Goal: Information Seeking & Learning: Find specific fact

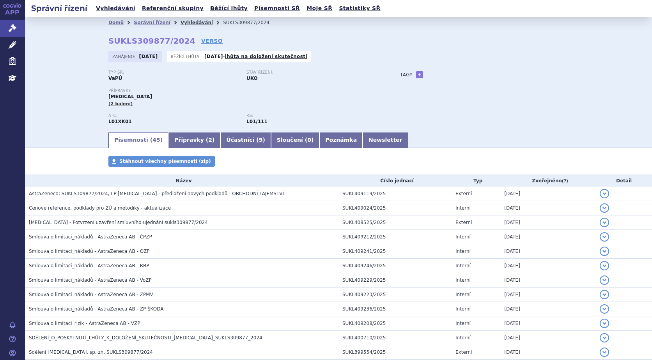
click at [180, 21] on link "Vyhledávání" at bounding box center [196, 22] width 32 height 5
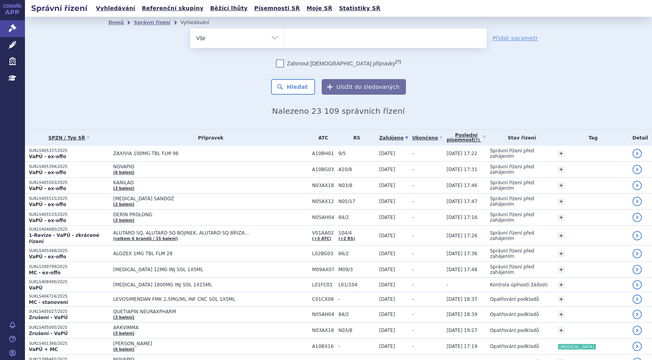
click at [313, 35] on ul at bounding box center [385, 36] width 202 height 16
click at [284, 35] on select at bounding box center [284, 37] width 0 height 19
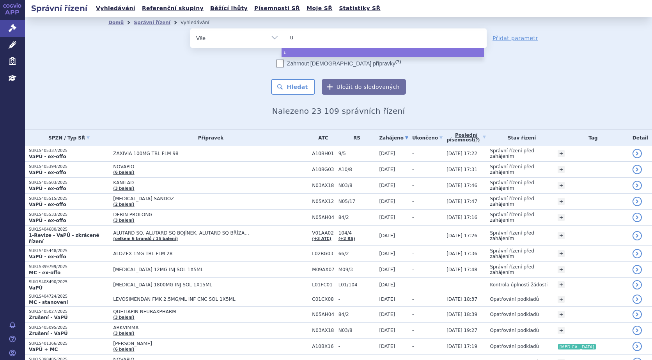
type input "up"
type input "upli"
type input "uplizn"
type input "uplizna"
select select "uplizna"
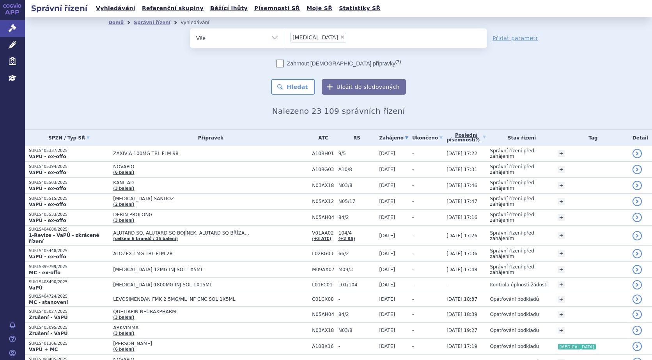
click at [294, 79] on div "Zahrnout bratrské přípravky (?) * Pozor, hledání dle vyhledávacího parametru In…" at bounding box center [338, 77] width 296 height 35
click at [294, 84] on button "Hledat" at bounding box center [293, 87] width 44 height 16
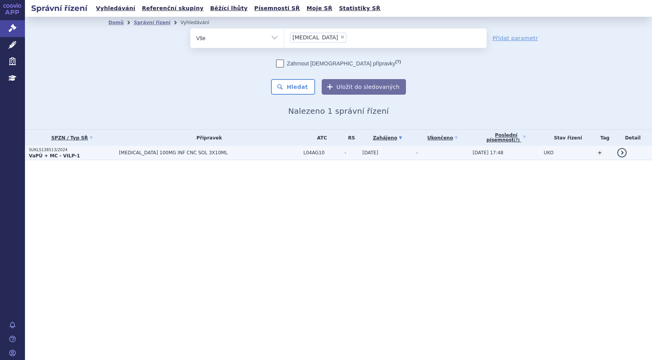
click at [50, 155] on strong "VaPÚ + MC - VILP-1" at bounding box center [54, 155] width 51 height 5
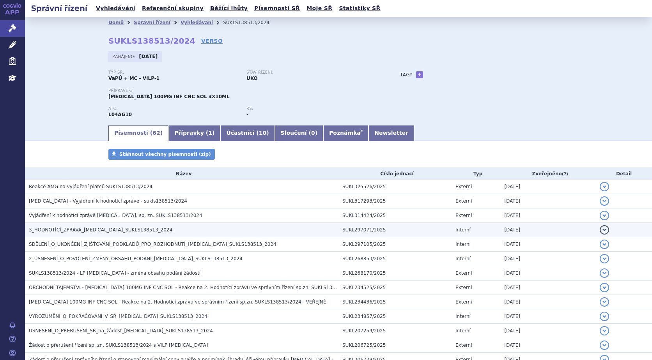
click at [600, 228] on button "detail" at bounding box center [603, 229] width 9 height 9
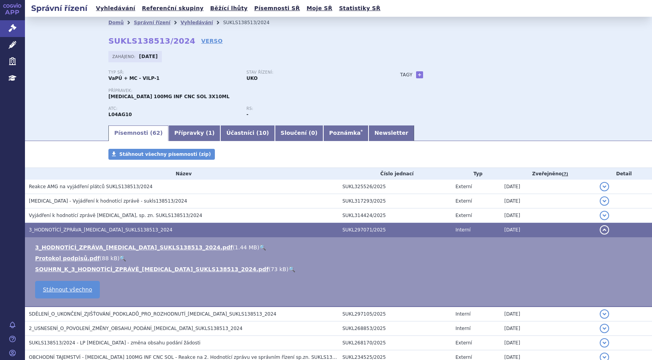
click at [259, 247] on link "🔍" at bounding box center [262, 247] width 7 height 6
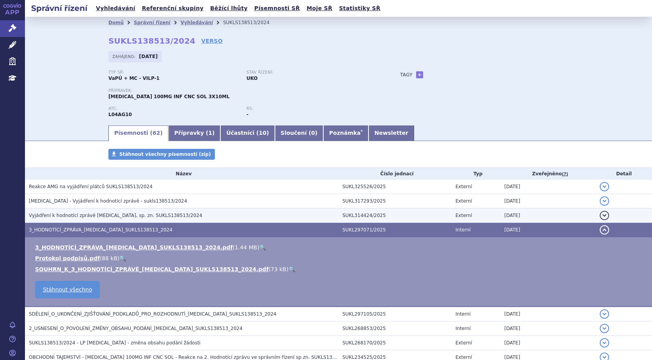
click at [599, 214] on button "detail" at bounding box center [603, 215] width 9 height 9
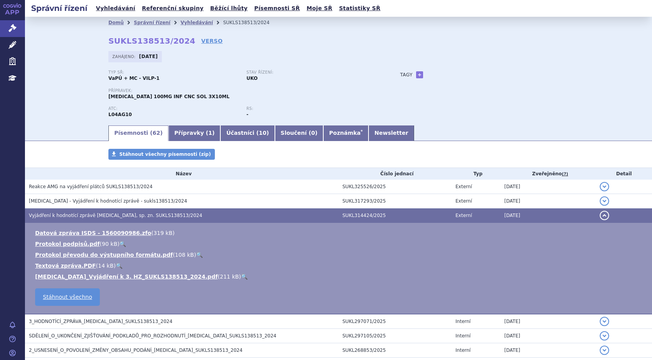
click at [241, 276] on link "🔍" at bounding box center [244, 277] width 7 height 6
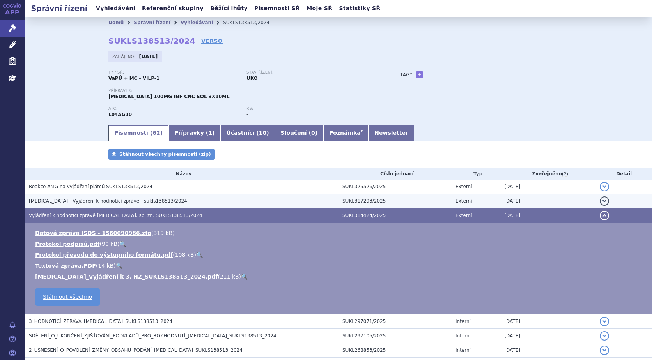
drag, startPoint x: 599, startPoint y: 200, endPoint x: 596, endPoint y: 200, distance: 3.9
click at [599, 200] on button "detail" at bounding box center [603, 200] width 9 height 9
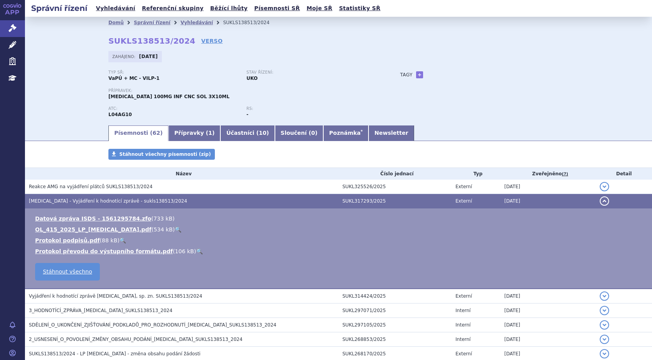
click at [175, 228] on link "🔍" at bounding box center [178, 229] width 7 height 6
click at [189, 21] on link "Vyhledávání" at bounding box center [196, 22] width 32 height 5
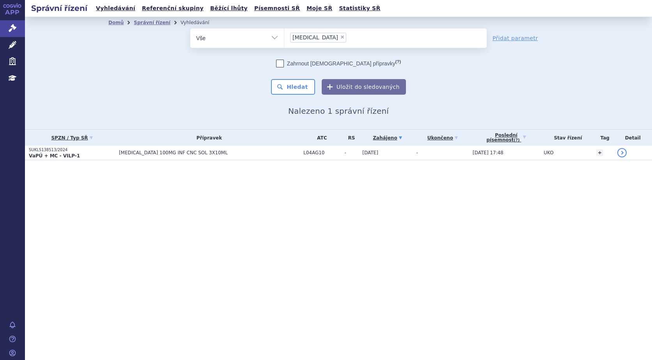
click at [340, 36] on span "×" at bounding box center [342, 37] width 5 height 5
click at [284, 36] on select "[MEDICAL_DATA]" at bounding box center [284, 37] width 0 height 19
select select
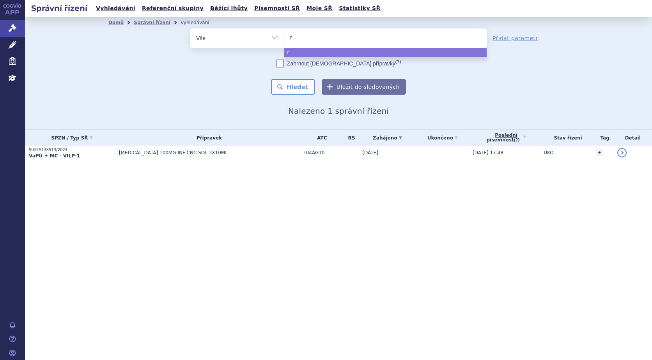
type input "ry"
type input "rys"
type input "ryst"
type input "rysti"
type input "rystig"
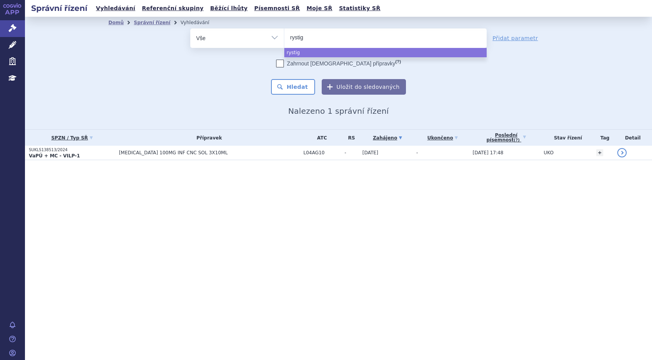
type input "rystigo"
type input "rysttigo"
select select "rysttigo"
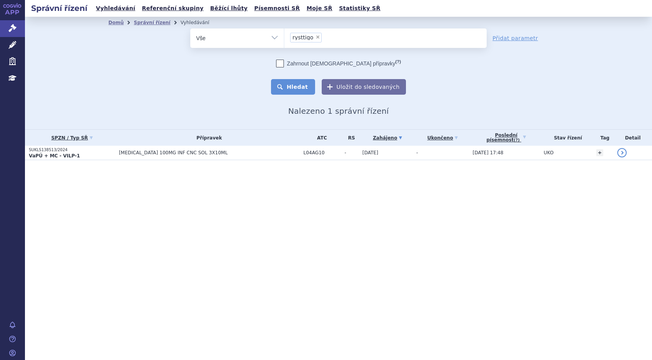
click at [286, 87] on button "Hledat" at bounding box center [293, 87] width 44 height 16
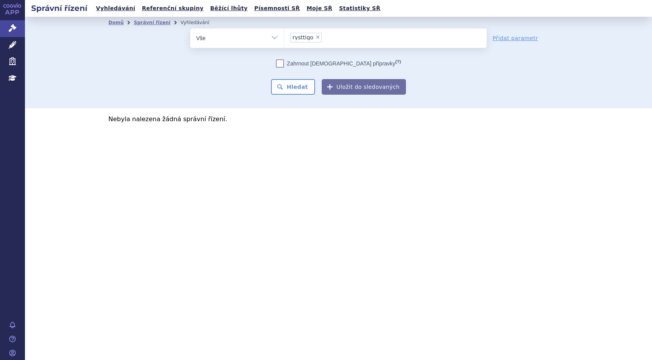
click at [315, 39] on span "×" at bounding box center [317, 37] width 5 height 5
click at [284, 39] on select "rysttigo" at bounding box center [284, 37] width 0 height 19
select select
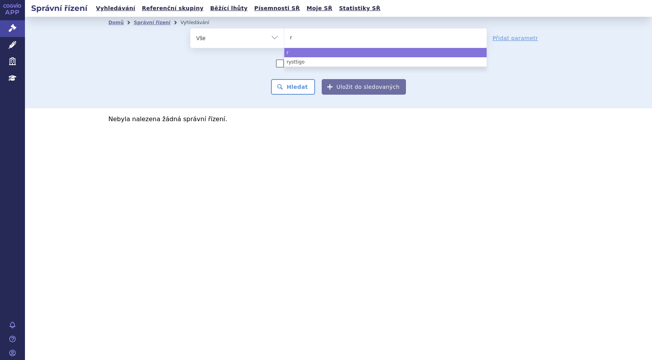
type input "ry"
type input "rys"
type input "ryst"
type input "rystig"
type input "rystigg"
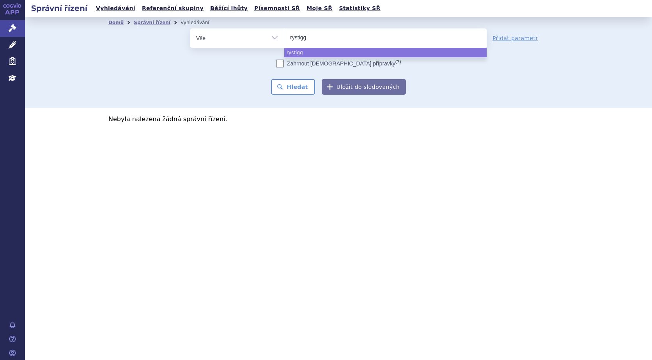
type input "rystiggo"
select select "rystiggo"
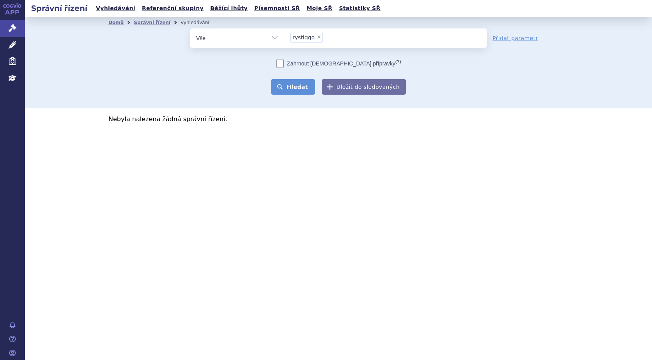
click at [295, 90] on button "Hledat" at bounding box center [293, 87] width 44 height 16
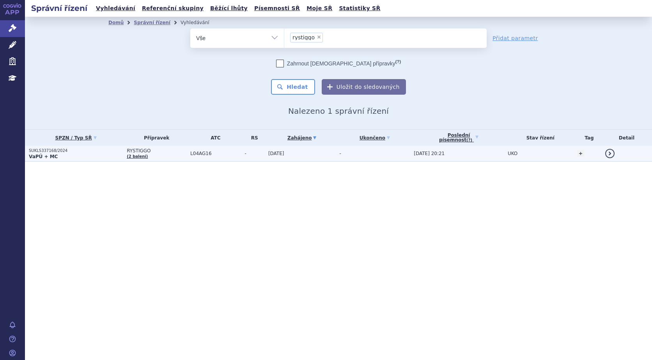
click at [48, 150] on p "SUKLS337168/2024" at bounding box center [76, 150] width 94 height 5
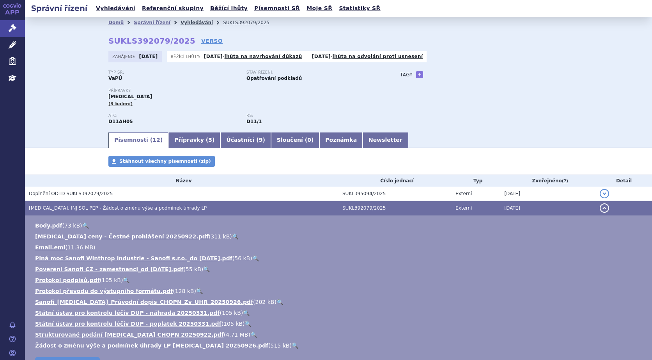
click at [180, 23] on link "Vyhledávání" at bounding box center [196, 22] width 32 height 5
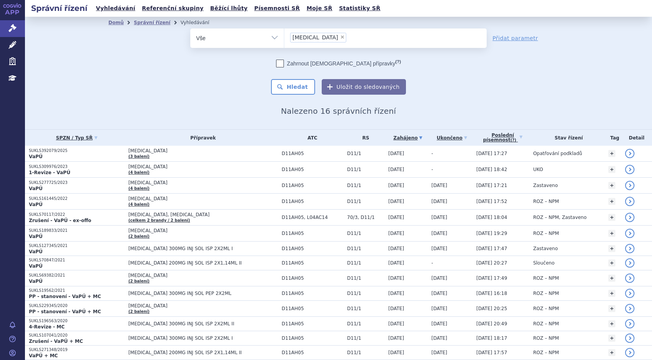
click at [340, 36] on span "×" at bounding box center [342, 37] width 5 height 5
click at [284, 36] on select "[MEDICAL_DATA]" at bounding box center [284, 37] width 0 height 19
select select
type input "an"
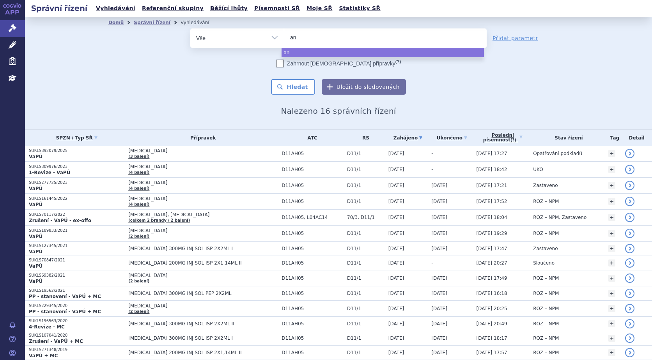
type input "and"
type input "andem"
type input "andemb"
type input "andembr"
type input "andembry"
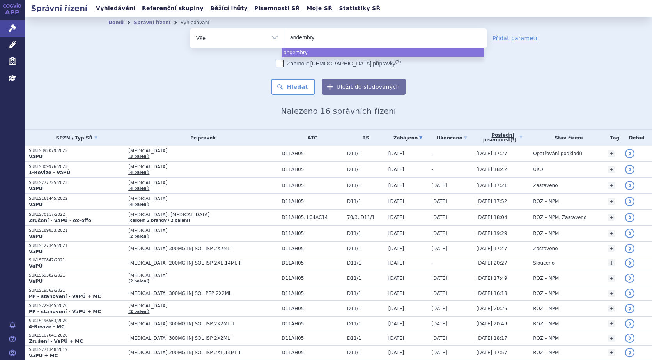
select select "andembry"
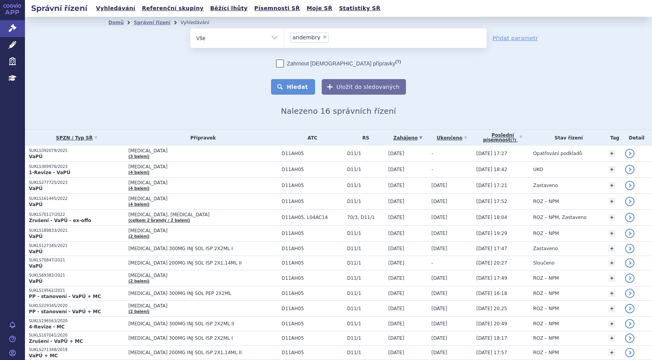
click at [288, 83] on button "Hledat" at bounding box center [293, 87] width 44 height 16
